Goal: Task Accomplishment & Management: Complete application form

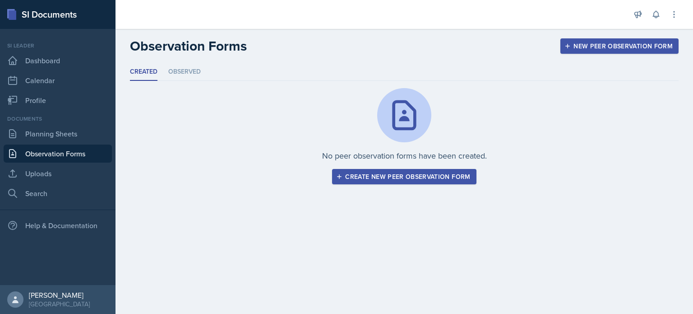
click at [371, 176] on div "Create new peer observation form" at bounding box center [404, 176] width 132 height 7
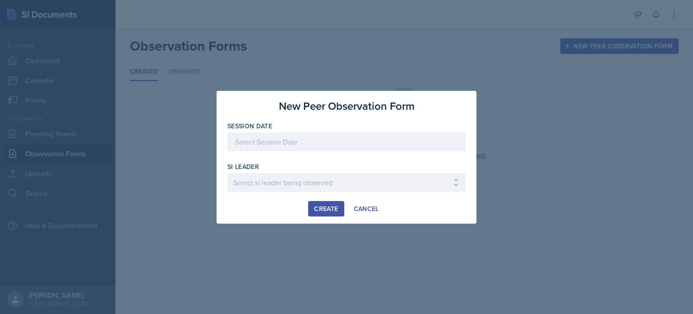
click at [357, 141] on div at bounding box center [346, 141] width 238 height 19
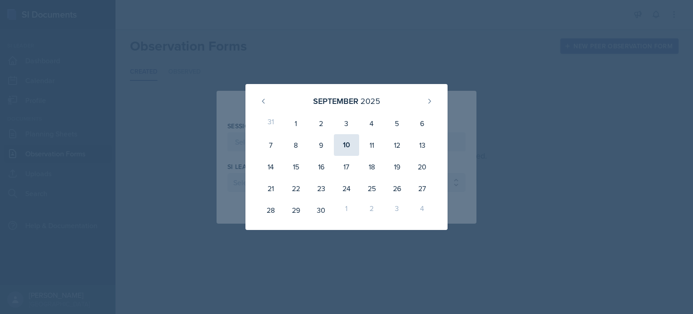
click at [357, 142] on div "10" at bounding box center [346, 145] width 25 height 22
type input "[DATE]"
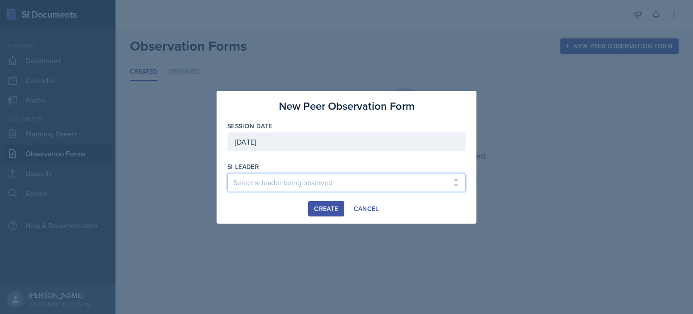
click at [285, 187] on select "Select si leader being observed [PERSON_NAME] / PSYC 2500 / The Phantoms of The…" at bounding box center [346, 182] width 238 height 19
select select "7215b679-aa77-4d02-ad09-18810be12761"
click at [227, 173] on select "Select si leader being observed [PERSON_NAME] / PSYC 2500 / The Phantoms of The…" at bounding box center [346, 182] width 238 height 19
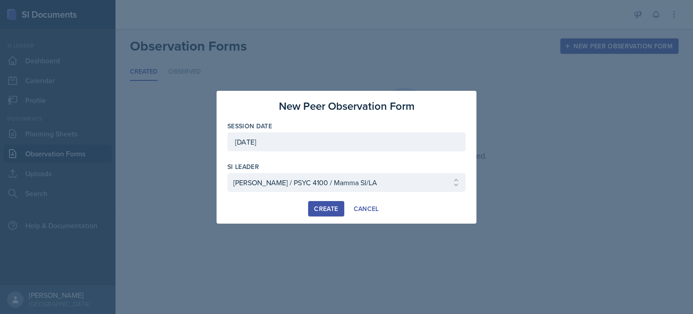
click at [314, 208] on button "Create" at bounding box center [326, 208] width 36 height 15
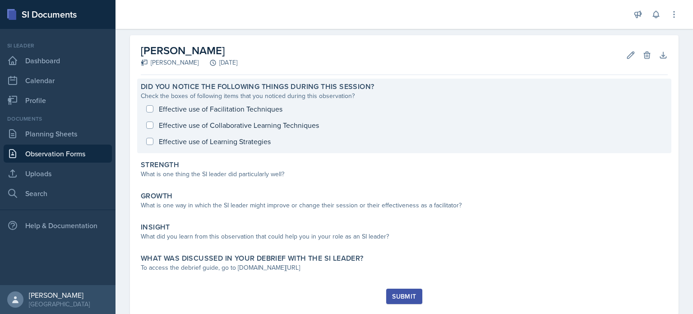
scroll to position [36, 0]
click at [219, 173] on div "What is one thing the SI leader did particularly well?" at bounding box center [404, 173] width 527 height 9
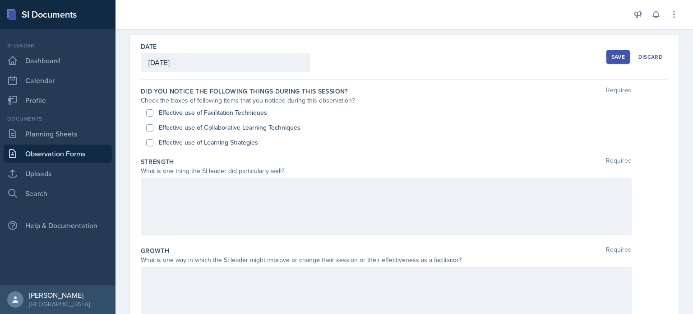
click at [221, 184] on div at bounding box center [386, 206] width 491 height 58
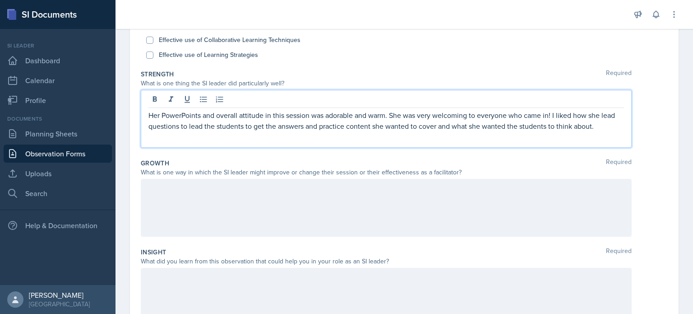
click at [183, 268] on div at bounding box center [386, 297] width 491 height 58
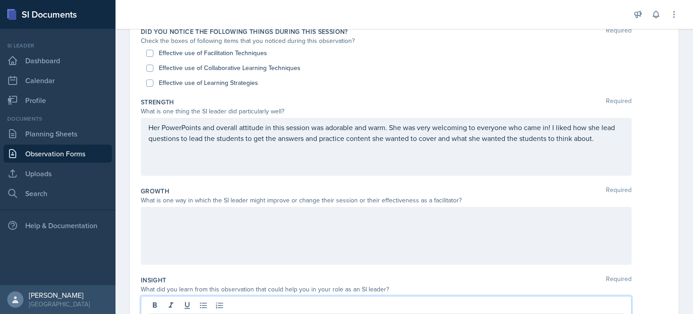
scroll to position [94, 0]
click at [602, 148] on div "Her PowerPoints and overall attitude in this session was adorable and warm. She…" at bounding box center [386, 149] width 491 height 58
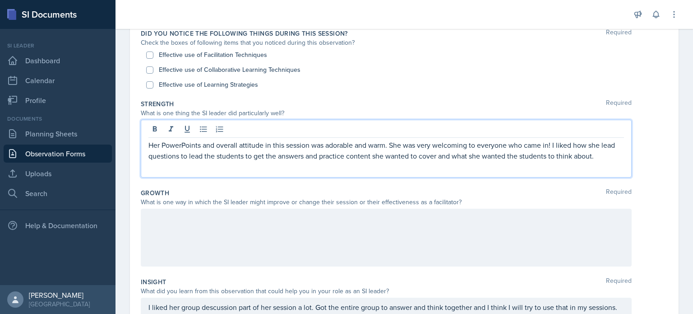
scroll to position [109, 0]
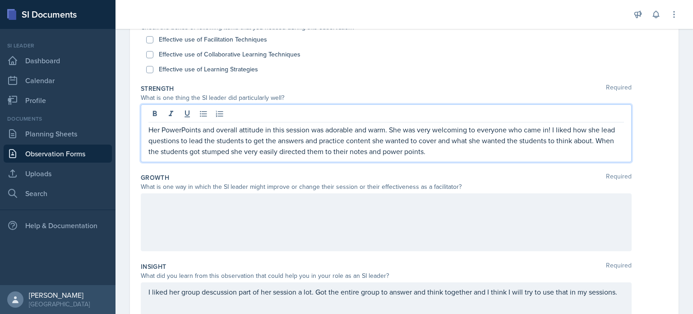
click at [222, 42] on label "Effective use of Facilitation Techniques" at bounding box center [213, 39] width 108 height 9
click at [153, 42] on input "Effective use of Facilitation Techniques" at bounding box center [149, 39] width 7 height 7
checkbox input "true"
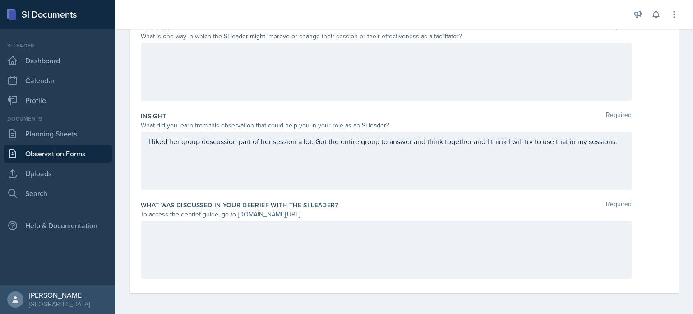
scroll to position [260, 0]
click at [342, 148] on div "I liked her group descussion part of her session a lot. Got the entire group to…" at bounding box center [386, 160] width 491 height 58
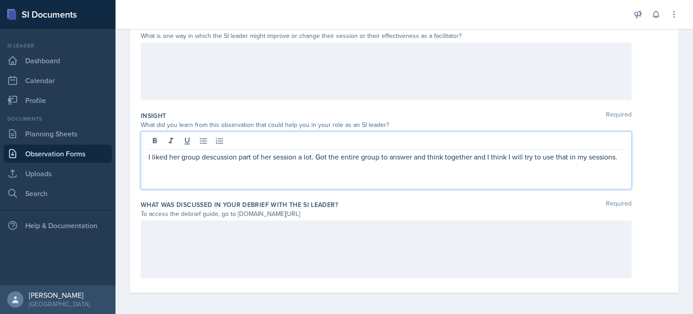
click at [369, 81] on div at bounding box center [386, 71] width 491 height 58
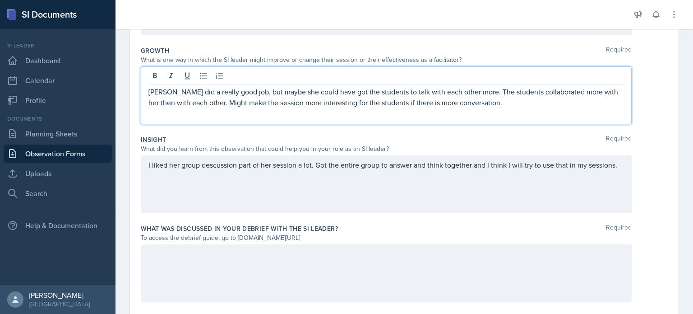
scroll to position [236, 0]
click at [477, 161] on div "I liked her group descussion part of her session a lot. Got the entire group to…" at bounding box center [386, 185] width 491 height 58
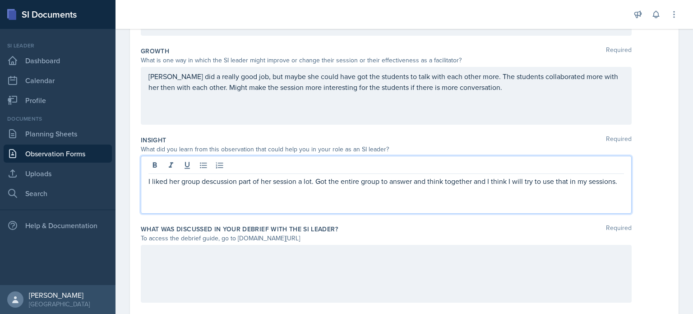
click at [482, 181] on p "I liked her group descussion part of her session a lot. Got the entire group to…" at bounding box center [386, 181] width 476 height 11
click at [487, 181] on p "I liked her group descussion part of her session a lot. Got the entire group to…" at bounding box center [386, 181] width 476 height 11
click at [598, 181] on p "I liked her group descussion part of her session a lot. Got the entire group to…" at bounding box center [386, 181] width 476 height 11
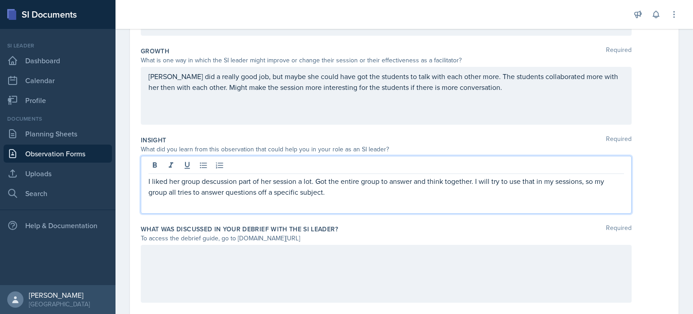
click at [542, 111] on div "[PERSON_NAME] did a really good job, but maybe she could have got the students …" at bounding box center [386, 96] width 491 height 58
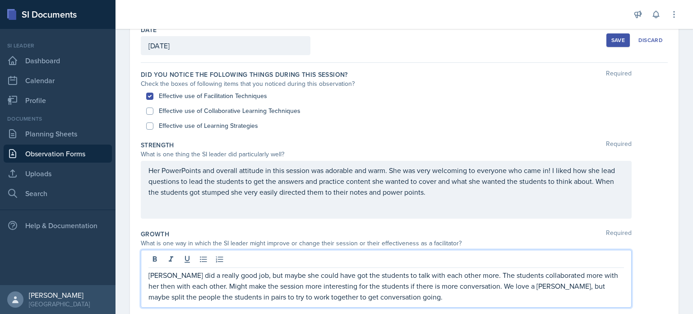
scroll to position [52, 0]
click at [292, 107] on label "Effective use of Collaborative Learning Techniques" at bounding box center [230, 111] width 142 height 9
click at [153, 108] on input "Effective use of Collaborative Learning Techniques" at bounding box center [149, 111] width 7 height 7
checkbox input "true"
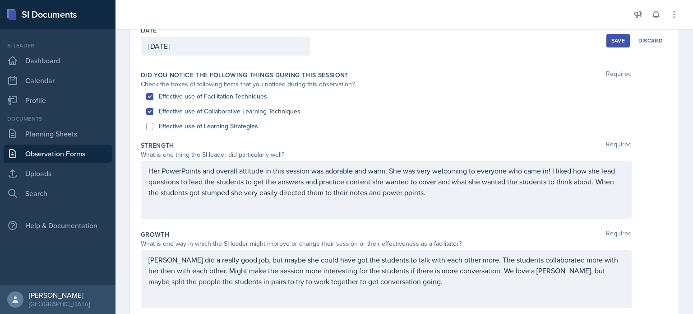
click at [257, 121] on label "Effective use of Learning Strategies" at bounding box center [208, 125] width 99 height 9
click at [153, 123] on input "Effective use of Learning Strategies" at bounding box center [149, 126] width 7 height 7
checkbox input "true"
click at [227, 170] on div "Her PowerPoints and overall attitude in this session was adorable and warm. She…" at bounding box center [386, 190] width 491 height 58
click at [0, 0] on div at bounding box center [0, 0] width 0 height 0
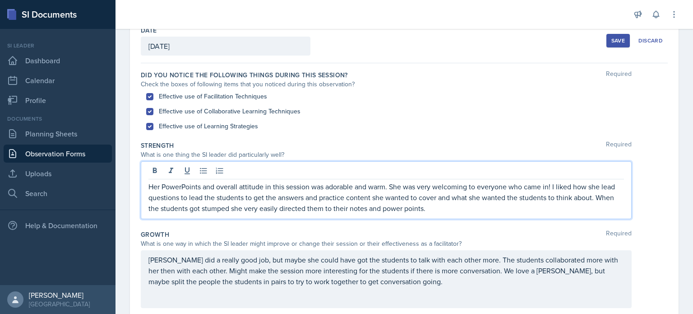
click at [227, 170] on div at bounding box center [386, 171] width 476 height 15
click at [230, 185] on p "Her PowerPoints and overall attitude in this session was adorable and warm. She…" at bounding box center [386, 197] width 476 height 32
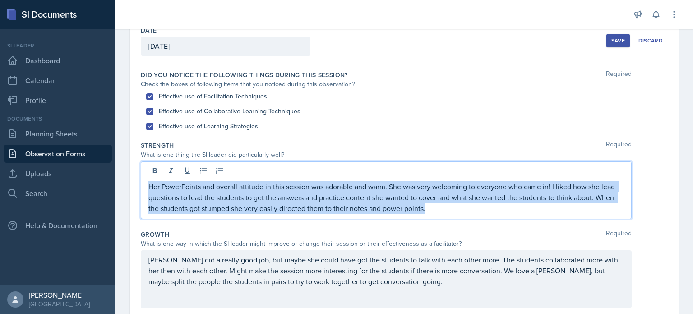
copy p "Her PowerPoints and overall attitude in this session was adorable and warm. She…"
click at [439, 209] on p "Her PowerPoints and overall attitude in this session was adorable and warm. She…" at bounding box center [386, 197] width 476 height 32
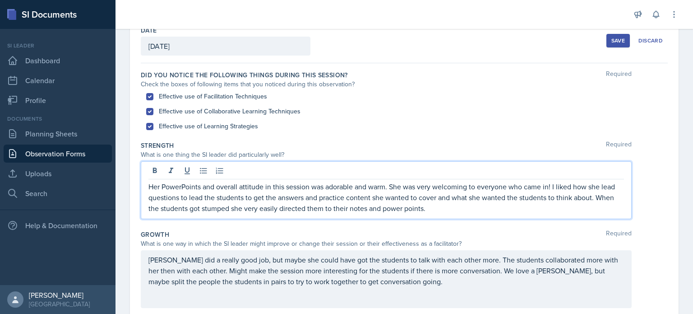
click at [615, 187] on p "Her PowerPoints and overall attitude in this session was adorable and warm. She…" at bounding box center [386, 197] width 476 height 32
click at [456, 256] on div "[PERSON_NAME] did a really good job, but maybe she could have got the students …" at bounding box center [386, 279] width 491 height 58
click at [0, 0] on div at bounding box center [0, 0] width 0 height 0
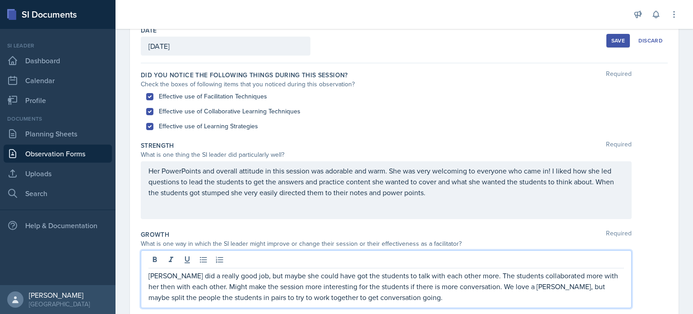
click at [456, 256] on div at bounding box center [386, 260] width 476 height 15
click at [450, 277] on p "[PERSON_NAME] did a really good job, but maybe she could have got the students …" at bounding box center [386, 286] width 476 height 32
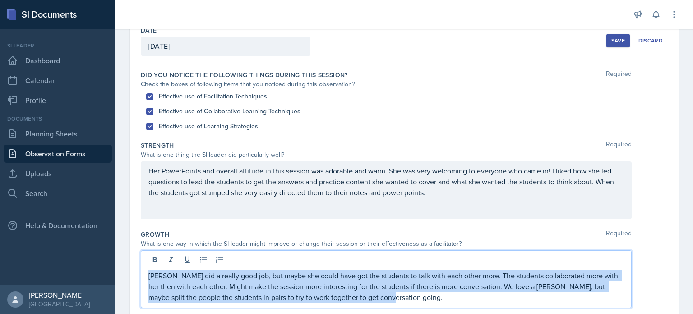
copy p "[PERSON_NAME] did a really good job, but maybe she could have got the students …"
click at [503, 303] on div "[PERSON_NAME] did a really good job, but maybe she could have got the students …" at bounding box center [386, 279] width 491 height 58
click at [602, 284] on p "[PERSON_NAME] did a really good job, but maybe she could have got the students …" at bounding box center [386, 286] width 476 height 32
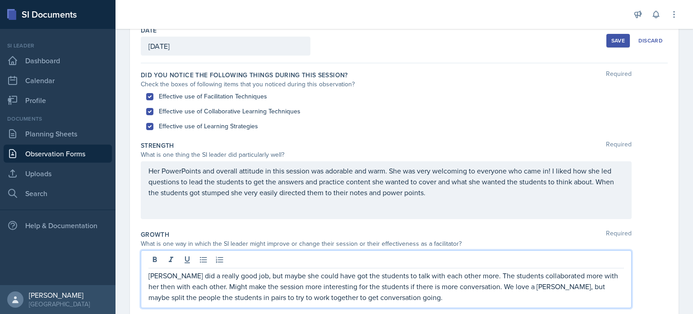
click at [602, 284] on p "[PERSON_NAME] did a really good job, but maybe she could have got the students …" at bounding box center [386, 286] width 476 height 32
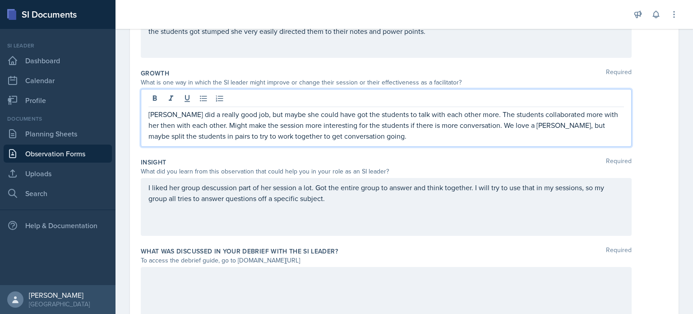
scroll to position [216, 0]
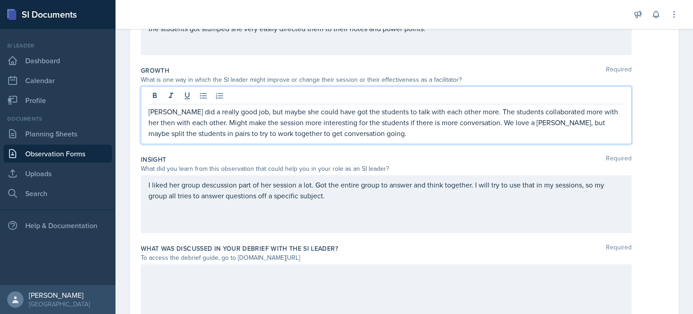
click at [289, 186] on p "I liked her group descussion part of her session a lot. Got the entire group to…" at bounding box center [386, 190] width 476 height 22
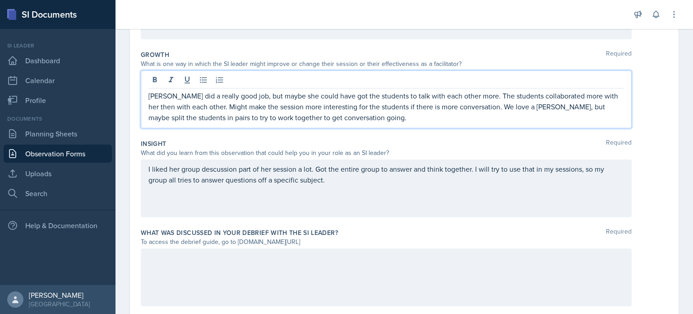
click at [289, 185] on p "I liked her group descussion part of her session a lot. Got the entire group to…" at bounding box center [386, 174] width 476 height 22
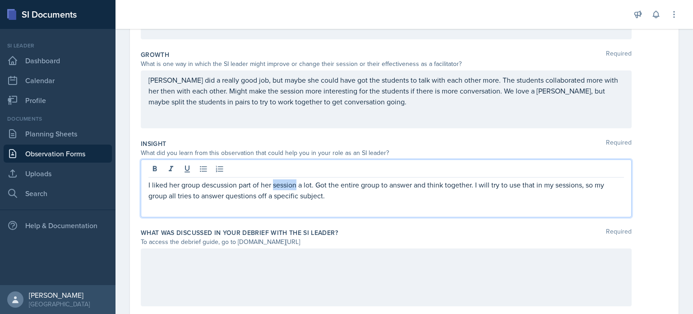
click at [289, 186] on p "I liked her group descussion part of her session a lot. Got the entire group to…" at bounding box center [386, 190] width 476 height 22
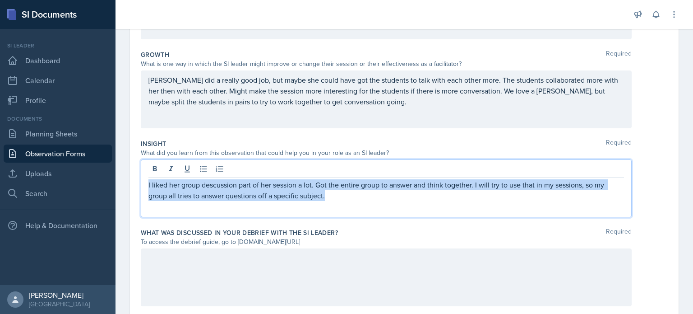
copy p "I liked her group descussion part of her session a lot. Got the entire group to…"
click at [226, 185] on p "I liked her group descussion part of her session a lot. Got the entire group to…" at bounding box center [386, 190] width 476 height 22
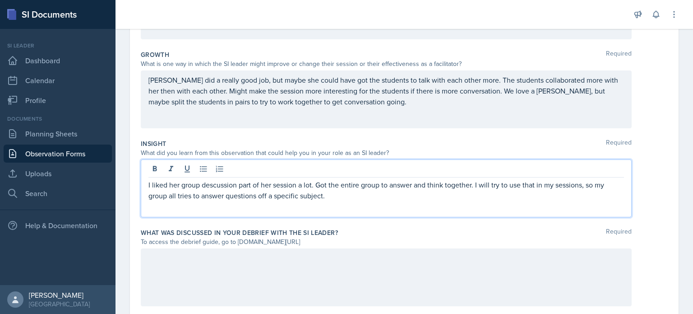
click at [226, 185] on p "I liked her group descussion part of her session a lot. Got the entire group to…" at bounding box center [386, 190] width 476 height 22
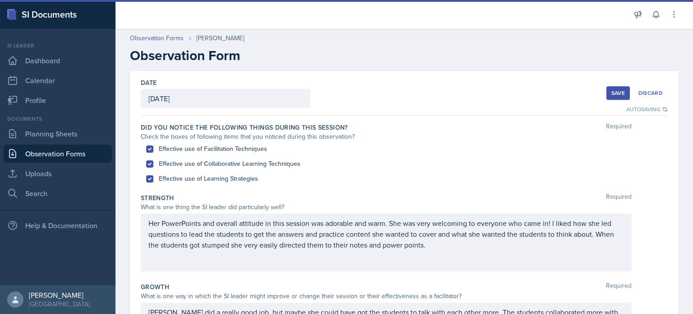
scroll to position [0, 0]
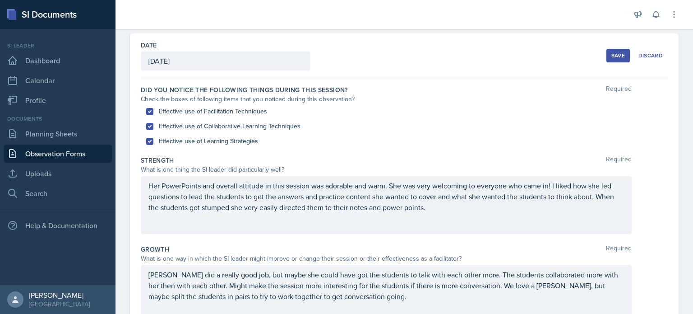
click at [440, 222] on div "Her PowerPoints and overall attitude in this session was adorable and warm. She…" at bounding box center [386, 205] width 491 height 58
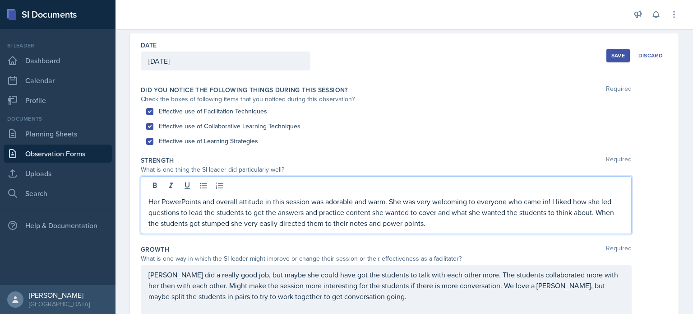
scroll to position [53, 0]
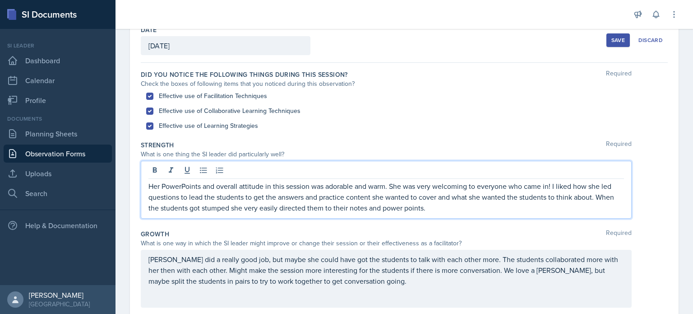
click at [442, 211] on p "Her PowerPoints and overall attitude in this session was adorable and warm. She…" at bounding box center [386, 197] width 476 height 32
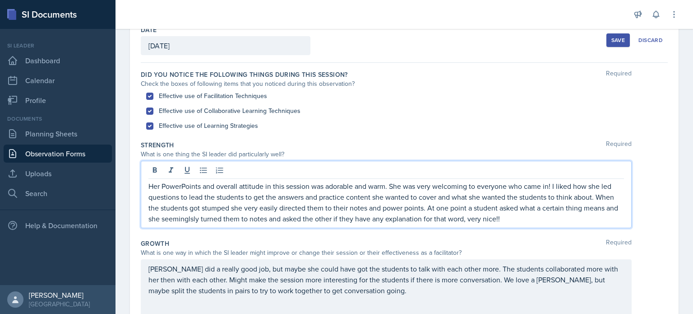
click at [437, 205] on p "Her PowerPoints and overall attitude in this session was adorable and warm. She…" at bounding box center [386, 202] width 476 height 43
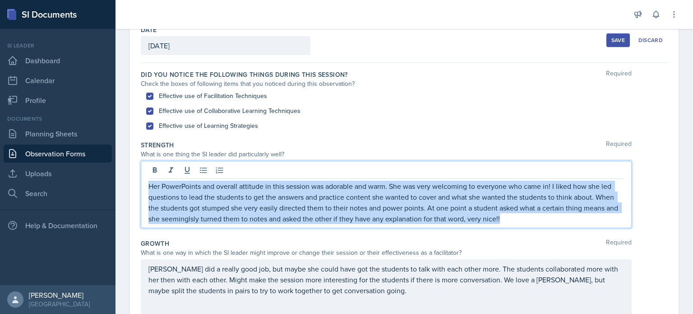
copy p "Her PowerPoints and overall attitude in this session was adorable and warm. She…"
click at [506, 222] on p "Her PowerPoints and overall attitude in this session was adorable and warm. She…" at bounding box center [386, 202] width 476 height 43
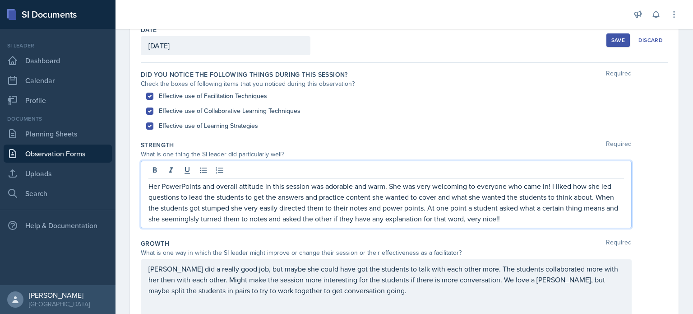
click at [192, 219] on p "Her PowerPoints and overall attitude in this session was adorable and warm. She…" at bounding box center [386, 202] width 476 height 43
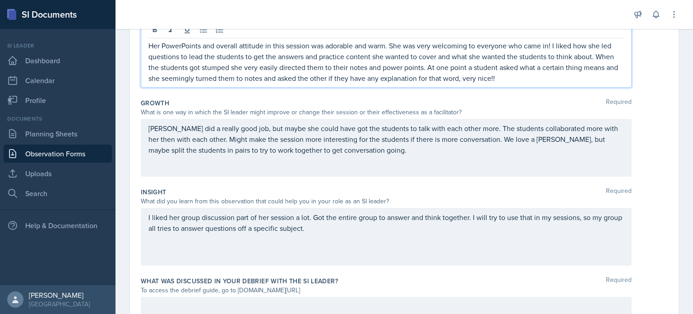
scroll to position [166, 0]
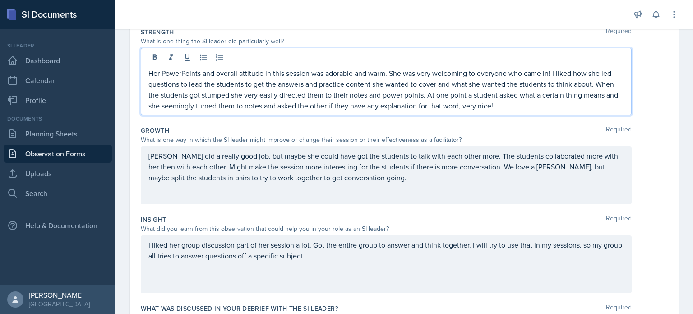
click at [329, 103] on p "Her PowerPoints and overall attitude in this session was adorable and warm. She…" at bounding box center [386, 89] width 476 height 43
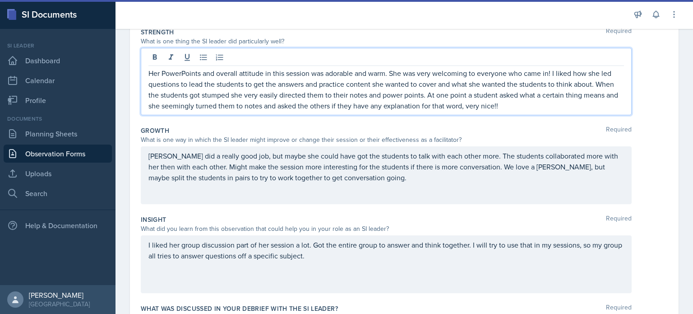
click at [283, 252] on div "I liked her group discussion part of her session a lot. Got the entire group to…" at bounding box center [386, 264] width 491 height 58
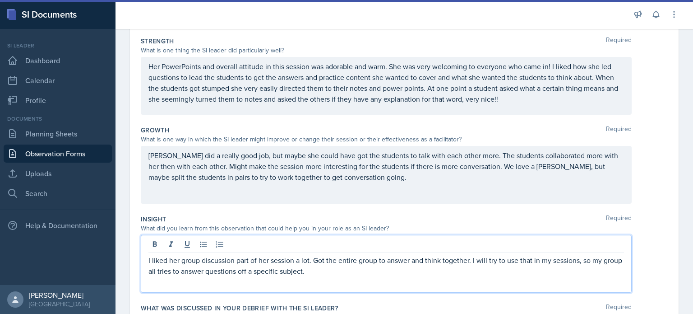
click at [290, 272] on p "I liked her group discussion part of her session a lot. Got the entire group to…" at bounding box center [386, 266] width 476 height 22
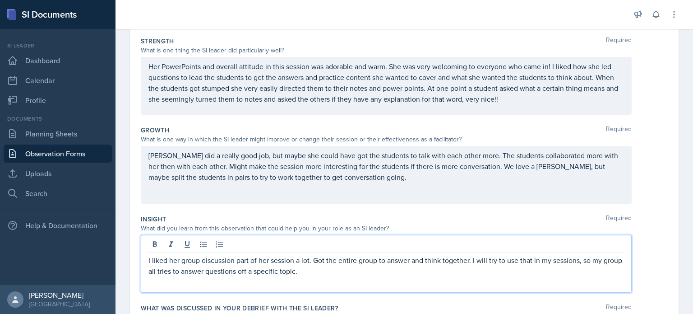
click at [343, 181] on p "[PERSON_NAME] did a really good job, but maybe she could have got the students …" at bounding box center [386, 166] width 476 height 32
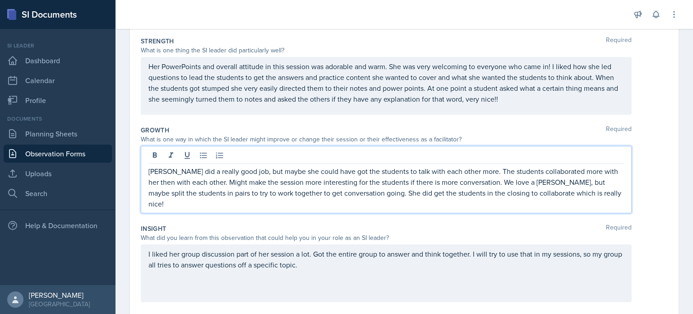
click at [130, 114] on div "Date [DATE] [DATE] 31 1 2 3 4 5 6 7 8 9 10 11 12 13 14 15 16 17 18 19 20 21 22 …" at bounding box center [404, 159] width 549 height 491
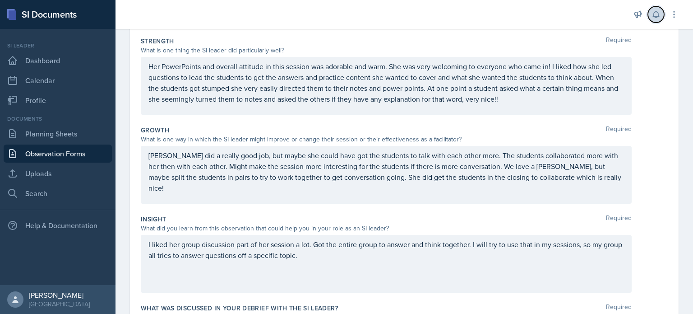
click at [660, 14] on icon at bounding box center [656, 14] width 9 height 9
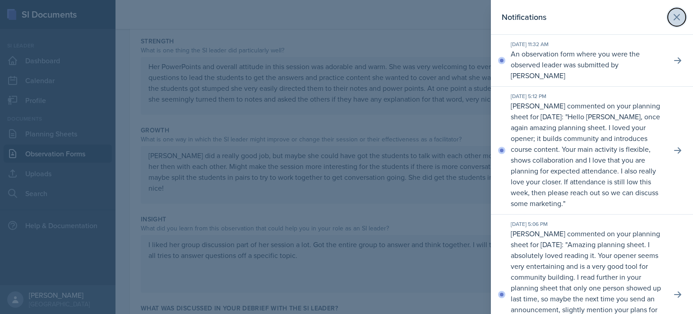
click at [681, 19] on icon at bounding box center [677, 17] width 11 height 11
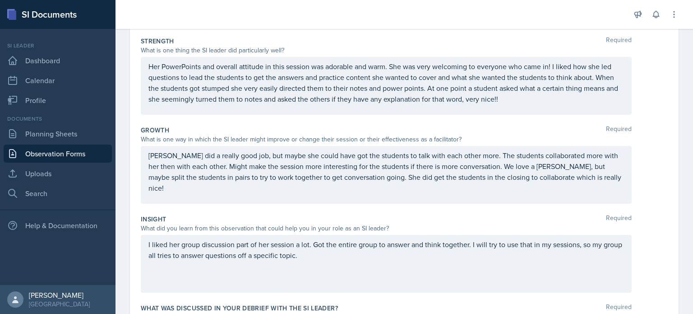
click at [398, 68] on div "Her PowerPoints and overall attitude in this session was adorable and warm. She…" at bounding box center [386, 86] width 491 height 58
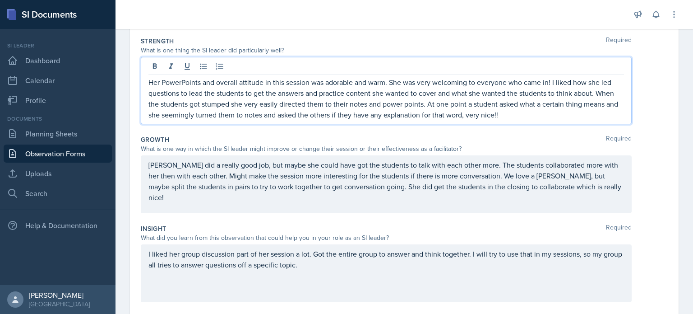
click at [398, 68] on div at bounding box center [386, 67] width 476 height 15
click at [395, 81] on p "Her PowerPoints and overall attitude in this session was adorable and warm. She…" at bounding box center [386, 98] width 476 height 43
click at [173, 253] on div "I liked her group discussion part of her session a lot. Got the entire group to…" at bounding box center [386, 273] width 491 height 58
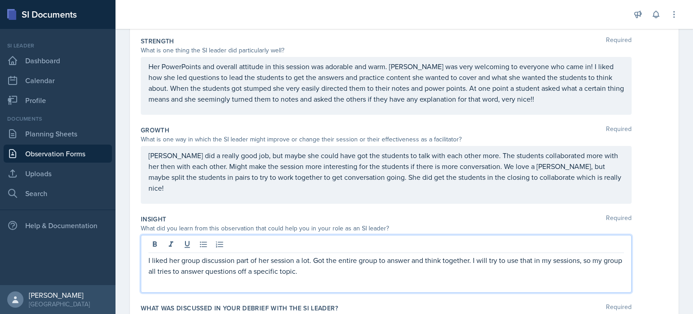
scroll to position [148, 0]
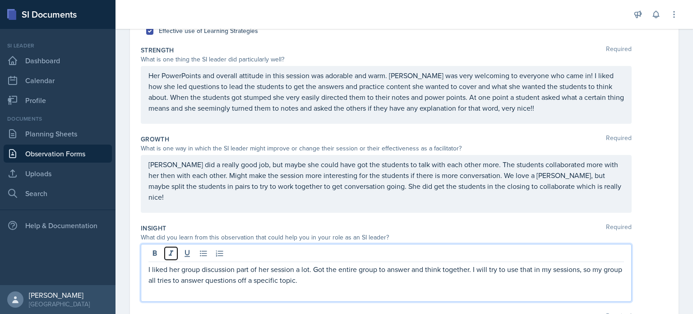
click at [173, 253] on icon at bounding box center [171, 253] width 9 height 9
click at [174, 267] on p "I liked her group discussion part of her session a lot. Got the entire group to…" at bounding box center [386, 275] width 476 height 22
click at [600, 271] on p "I liked [PERSON_NAME]'s group discussion part of her session a lot. Got the ent…" at bounding box center [386, 275] width 476 height 22
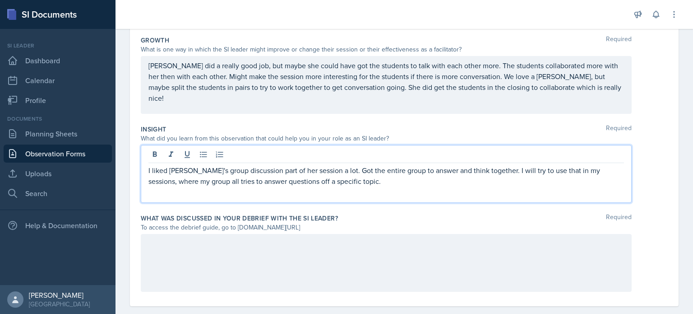
scroll to position [260, 0]
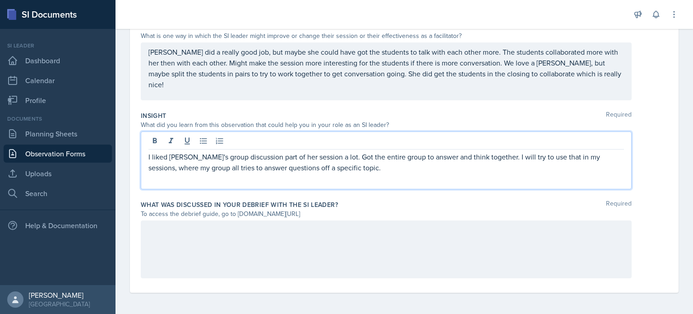
click at [454, 274] on div at bounding box center [386, 249] width 491 height 58
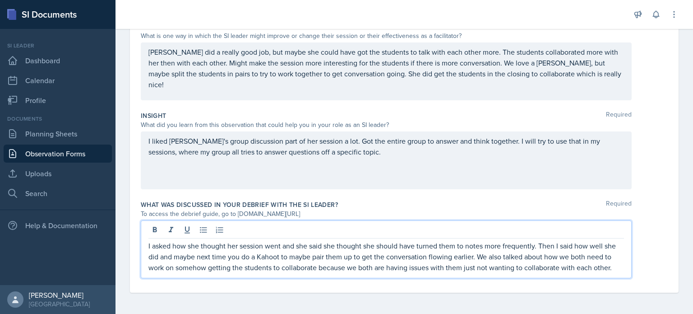
click at [430, 253] on p "I asked how she thought her session went and she said she thought she should ha…" at bounding box center [386, 256] width 476 height 32
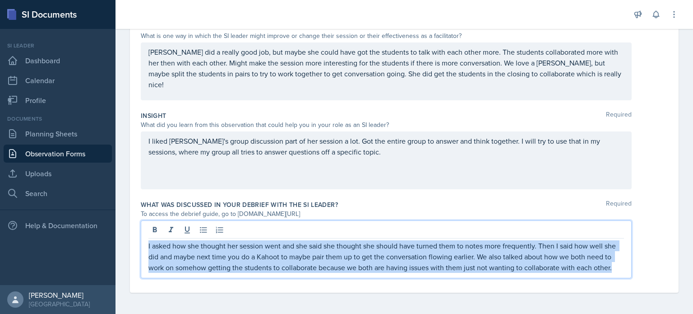
copy p "I asked how she thought her session went and she said she thought she should ha…"
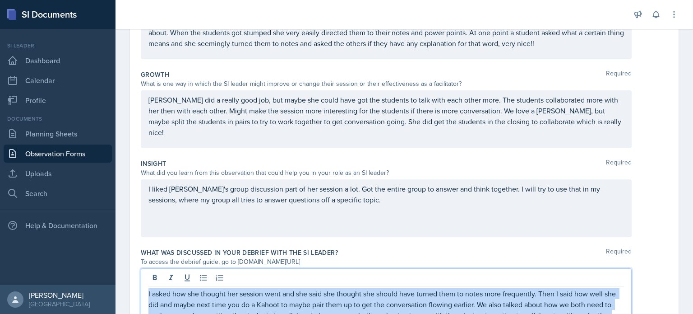
scroll to position [191, 0]
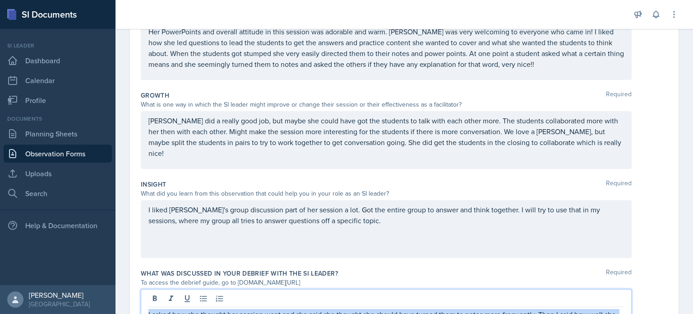
click at [312, 96] on div "Growth Required" at bounding box center [404, 95] width 527 height 9
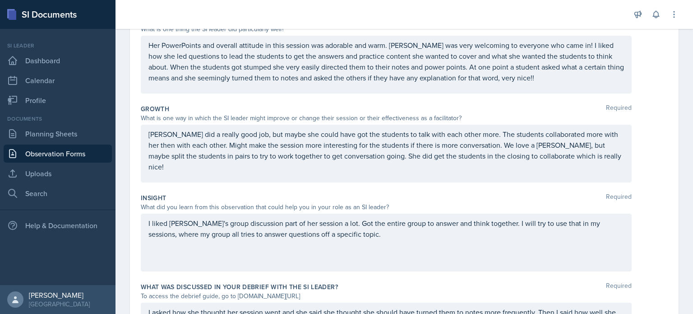
scroll to position [179, 0]
click at [598, 66] on p "Her PowerPoints and overall attitude in this session was adorable and warm. [PE…" at bounding box center [386, 60] width 476 height 43
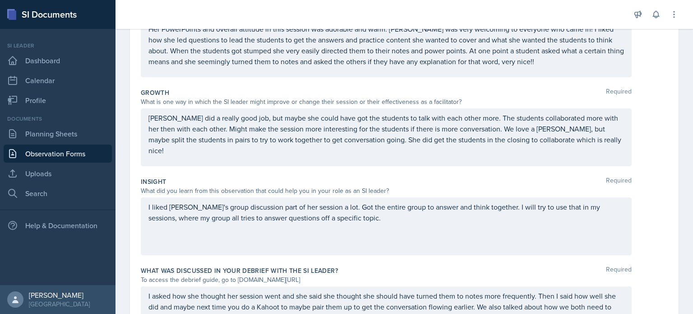
click at [598, 66] on p "Her PowerPoints and overall attitude in this session was adorable and warm. [PE…" at bounding box center [386, 44] width 476 height 43
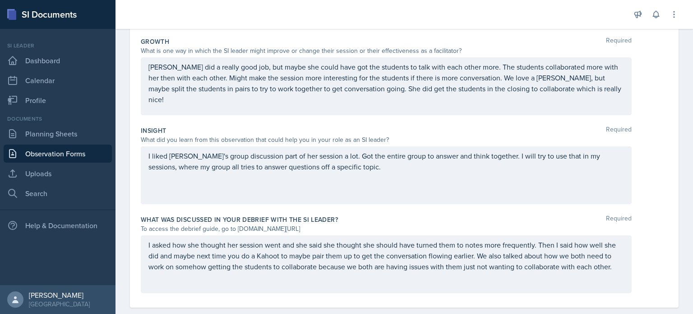
scroll to position [254, 0]
click at [328, 90] on p "[PERSON_NAME] did a really good job, but maybe she could have got the students …" at bounding box center [386, 83] width 476 height 43
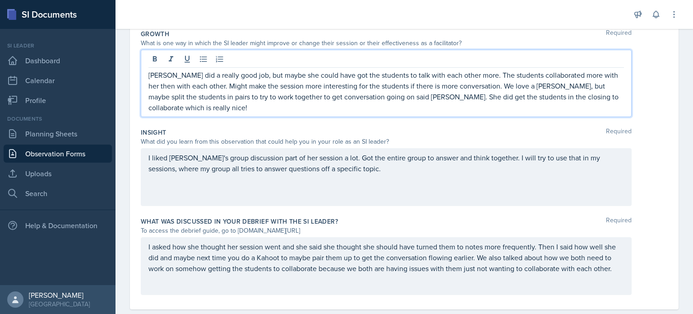
scroll to position [260, 0]
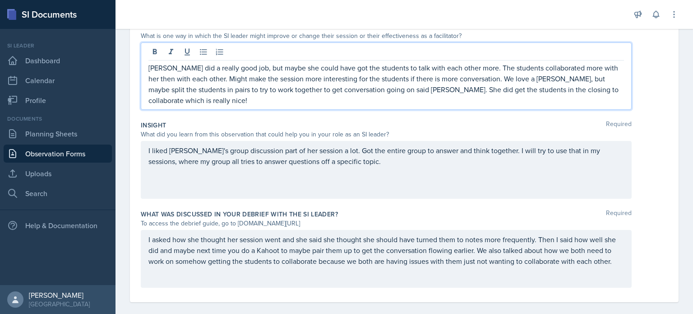
click at [654, 169] on div "I liked [PERSON_NAME]'s group discussion part of her session a lot. Got the ent…" at bounding box center [404, 170] width 527 height 58
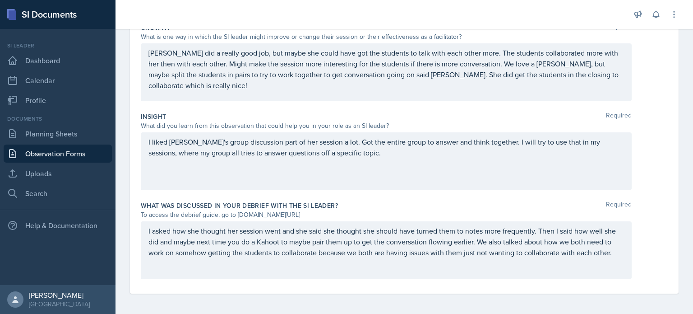
scroll to position [0, 0]
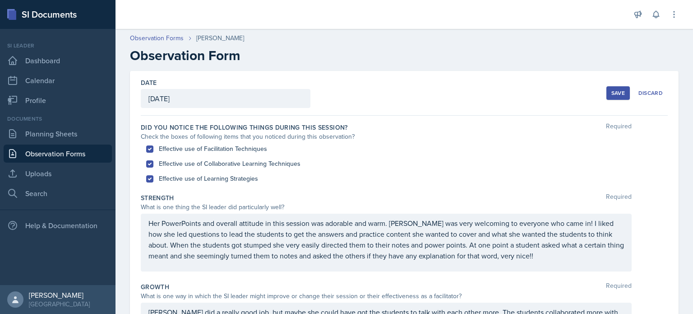
click at [612, 94] on div "Save" at bounding box center [619, 92] width 14 height 7
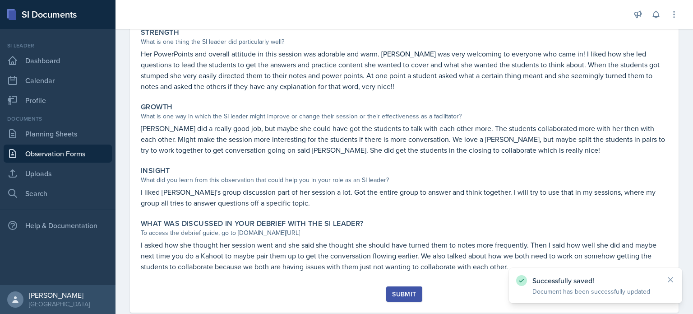
scroll to position [188, 0]
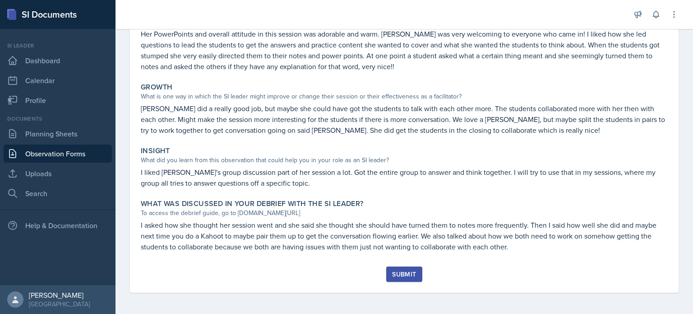
click at [403, 271] on div "Submit" at bounding box center [404, 273] width 24 height 7
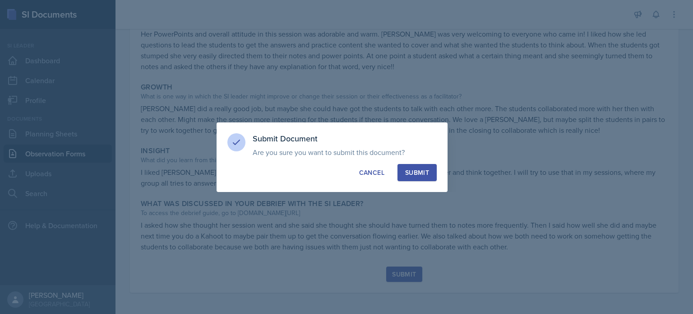
click at [419, 172] on div "Submit" at bounding box center [417, 172] width 24 height 9
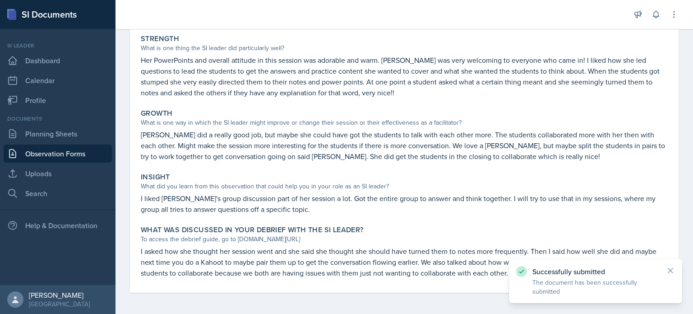
scroll to position [0, 0]
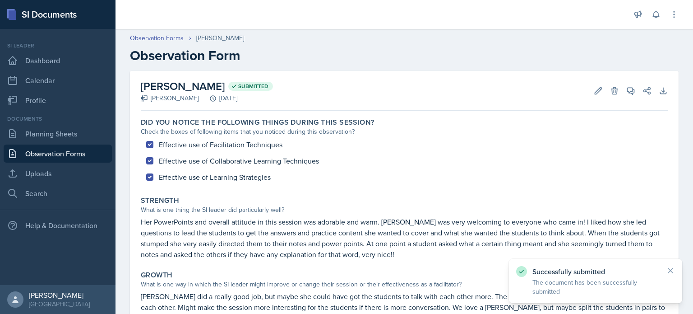
click at [79, 152] on link "Observation Forms" at bounding box center [58, 153] width 108 height 18
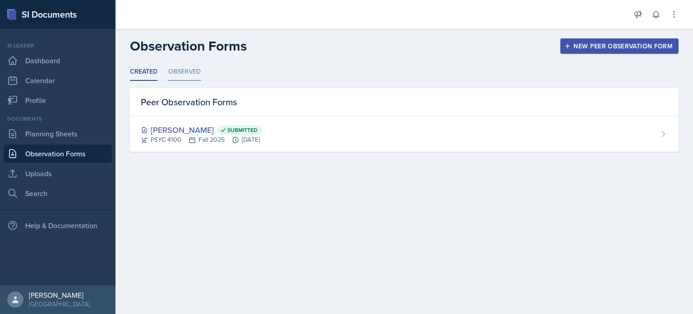
click at [186, 71] on li "Observed" at bounding box center [184, 72] width 32 height 18
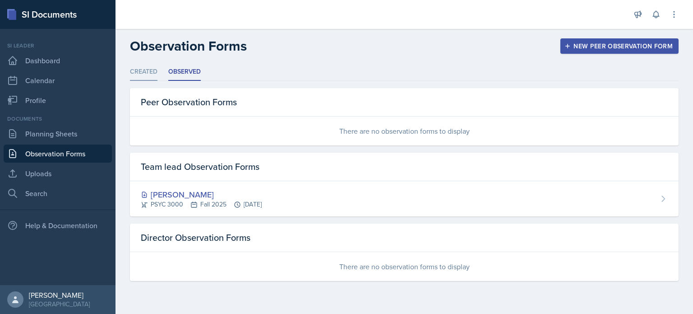
click at [148, 70] on li "Created" at bounding box center [144, 72] width 28 height 18
